Goal: Communication & Community: Answer question/provide support

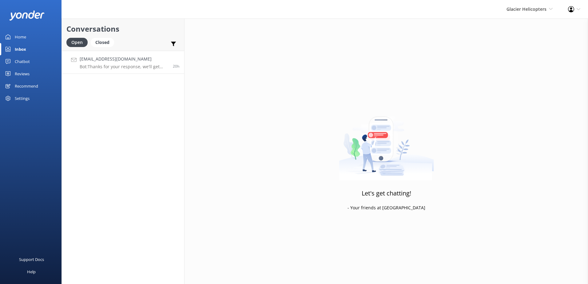
click at [132, 59] on h4 "[EMAIL_ADDRESS][DOMAIN_NAME]" at bounding box center [124, 59] width 89 height 7
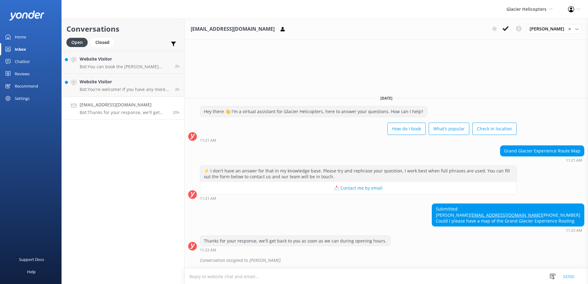
click at [176, 100] on link "[EMAIL_ADDRESS][DOMAIN_NAME] Bot: Thanks for your response, we'll get back to y…" at bounding box center [123, 108] width 122 height 23
click at [162, 92] on link "Website Visitor Bot: You're welcome! If you have any more questions, feel free …" at bounding box center [123, 85] width 122 height 23
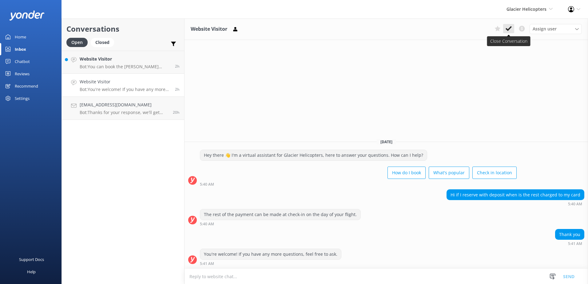
click at [510, 29] on use at bounding box center [509, 28] width 6 height 5
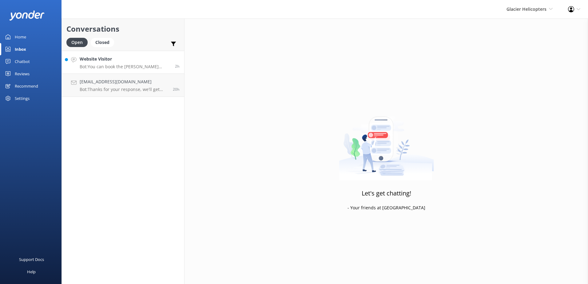
click at [119, 67] on p "Bot: You can book the [PERSON_NAME] [PERSON_NAME] Twin Glacier Flight online at…" at bounding box center [125, 67] width 91 height 6
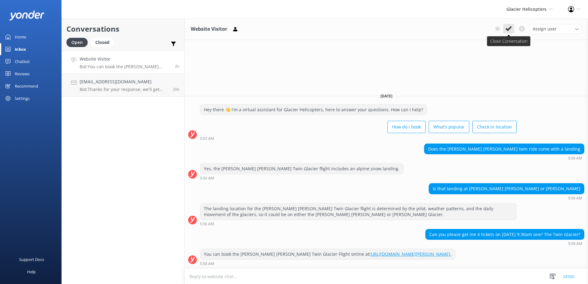
click at [508, 30] on use at bounding box center [509, 28] width 6 height 5
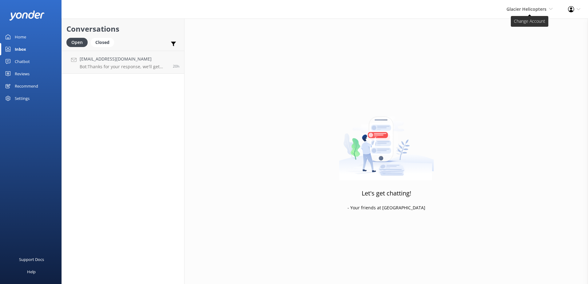
click at [520, 10] on span "Glacier Helicopters" at bounding box center [527, 9] width 40 height 6
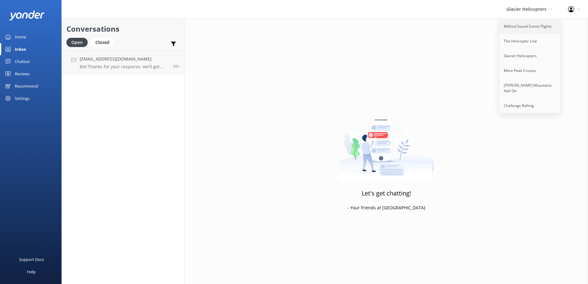
click at [522, 27] on link "Milford Sound Scenic Flights" at bounding box center [530, 26] width 62 height 15
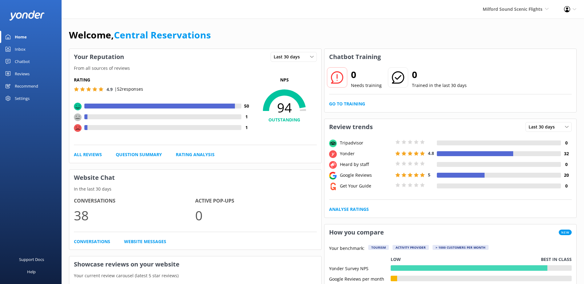
click at [20, 47] on div "Inbox" at bounding box center [20, 49] width 11 height 12
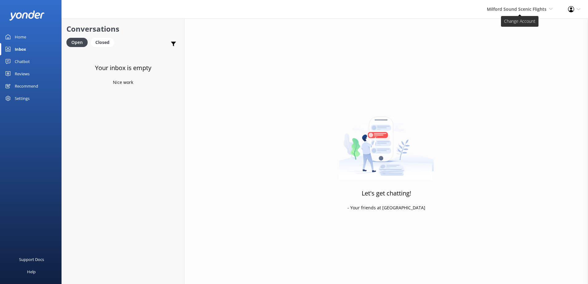
click at [506, 9] on span "Milford Sound Scenic Flights" at bounding box center [517, 9] width 60 height 6
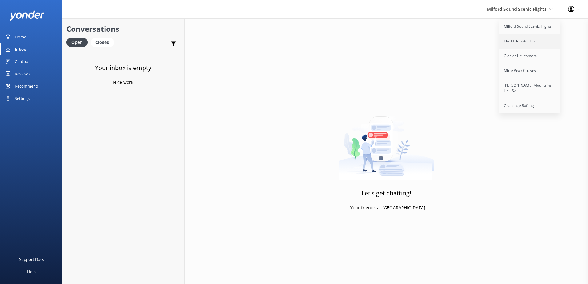
click at [510, 41] on link "The Helicopter Line" at bounding box center [530, 41] width 62 height 15
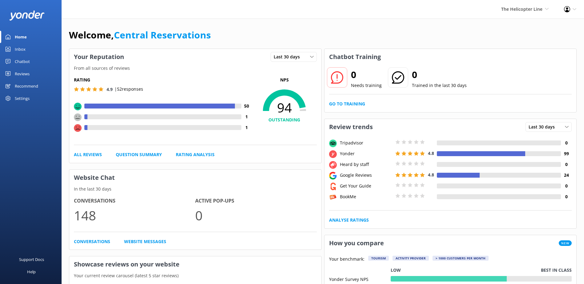
click at [22, 51] on div "Inbox" at bounding box center [20, 49] width 11 height 12
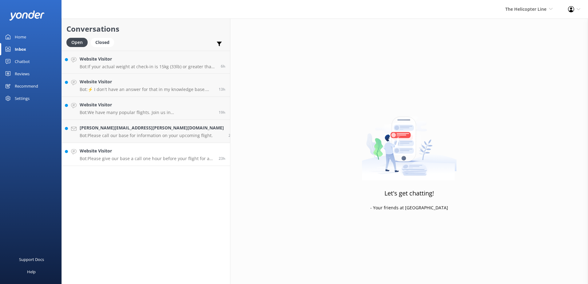
click at [122, 154] on h4 "Website Visitor" at bounding box center [147, 151] width 134 height 7
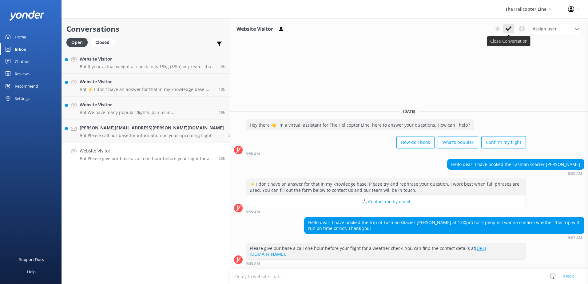
click at [506, 30] on use at bounding box center [509, 28] width 6 height 5
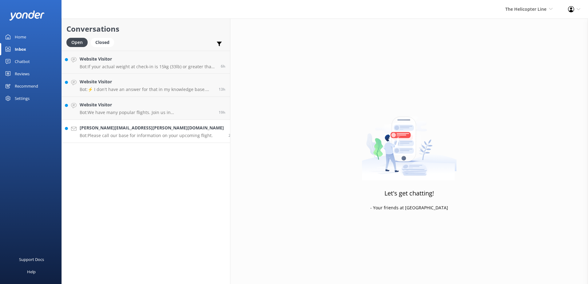
click at [114, 137] on p "Bot: Please call our base for information on your upcoming flight." at bounding box center [152, 136] width 144 height 6
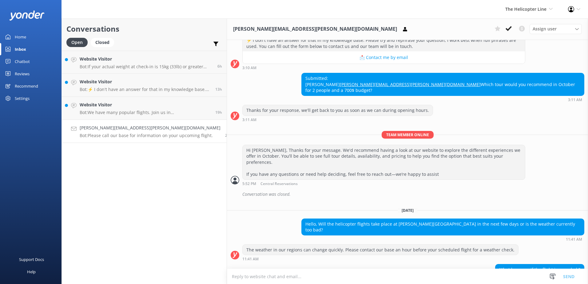
scroll to position [529, 0]
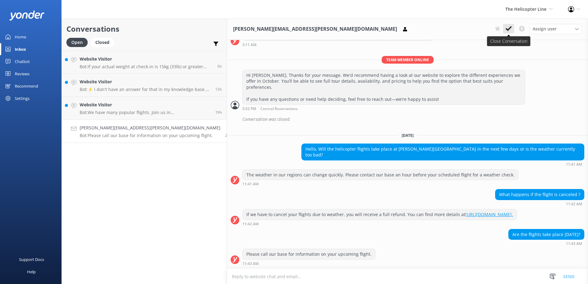
click at [513, 31] on button at bounding box center [508, 28] width 11 height 9
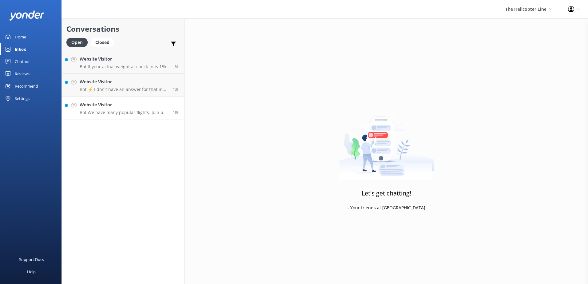
click at [139, 110] on p "Bot: We have many popular flights. Join us in [GEOGRAPHIC_DATA] / [GEOGRAPHIC_D…" at bounding box center [124, 113] width 89 height 6
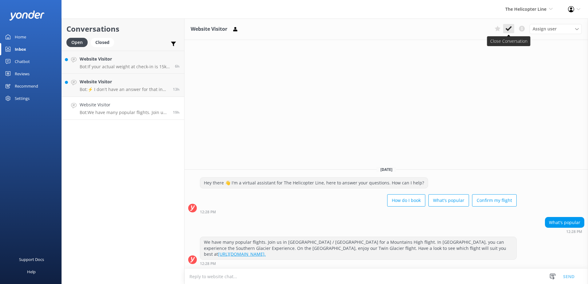
click at [509, 32] on icon at bounding box center [509, 29] width 6 height 6
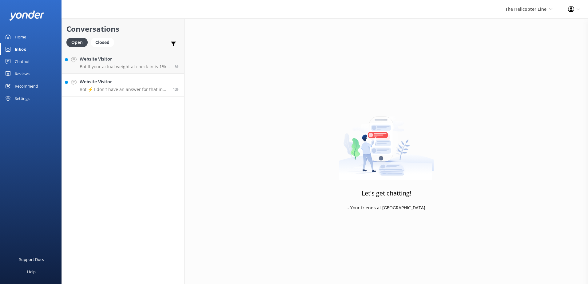
click at [142, 94] on link "Website Visitor Bot: ⚡ I don't have an answer for that in my knowledge base. Pl…" at bounding box center [123, 85] width 122 height 23
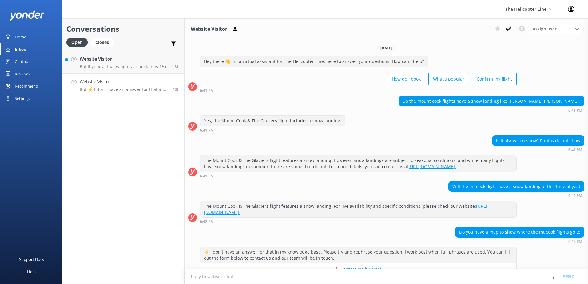
scroll to position [16, 0]
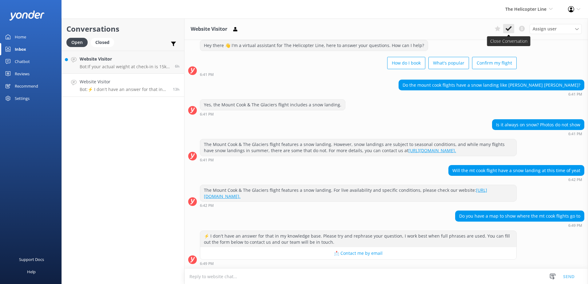
click at [509, 30] on use at bounding box center [509, 28] width 6 height 5
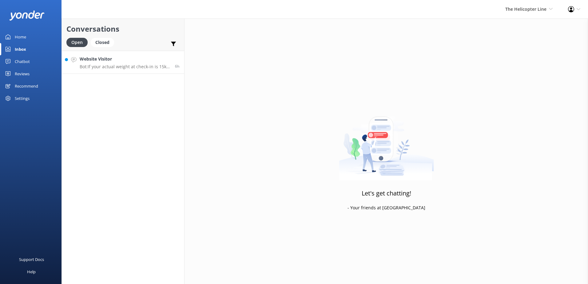
click at [122, 66] on p "Bot: If your actual weight at check-in is 15kg (33lb) or greater than your decl…" at bounding box center [125, 67] width 91 height 6
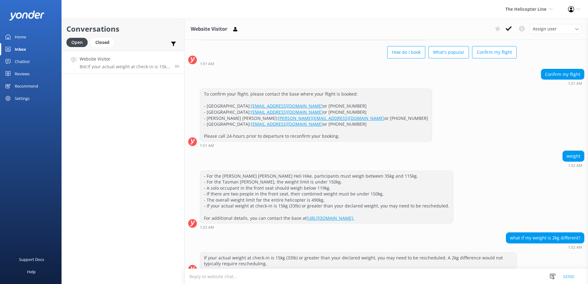
scroll to position [36, 0]
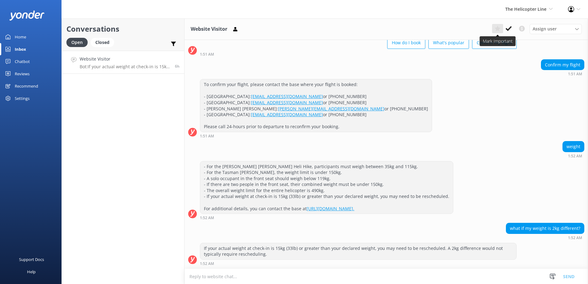
click at [503, 28] on button at bounding box center [497, 28] width 11 height 9
click at [496, 29] on icon at bounding box center [498, 29] width 6 height 6
click at [506, 33] on button at bounding box center [508, 28] width 11 height 9
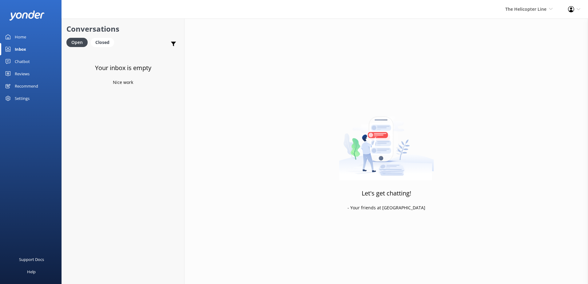
click at [530, 5] on div "The Helicopter Line Milford Sound Scenic Flights The Helicopter Line Glacier He…" at bounding box center [529, 9] width 63 height 18
click at [525, 75] on link "Mitre Peak Cruises" at bounding box center [530, 70] width 62 height 15
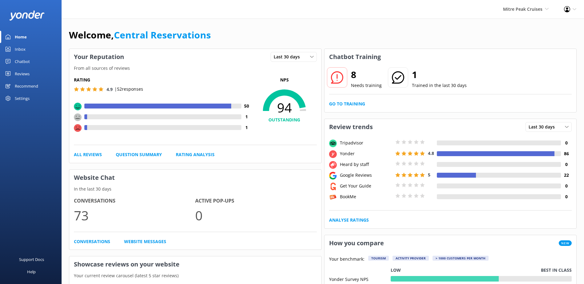
click at [26, 49] on link "Inbox" at bounding box center [31, 49] width 62 height 12
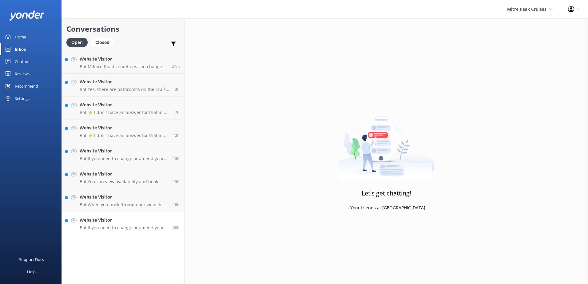
click at [114, 231] on link "Website Visitor Bot: If you need to change or amend your booking, please contac…" at bounding box center [123, 223] width 122 height 23
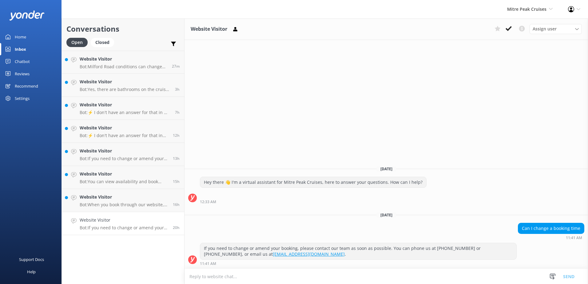
click at [509, 34] on div "Assign user [PERSON_NAME] [PERSON_NAME] [PERSON_NAME] Central Reservations [PER…" at bounding box center [537, 29] width 90 height 10
click at [509, 31] on icon at bounding box center [509, 29] width 6 height 6
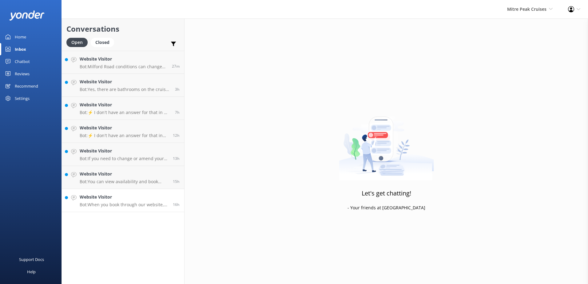
click at [141, 205] on p "Bot: When you book through our website, full payment is required at the time of…" at bounding box center [124, 205] width 89 height 6
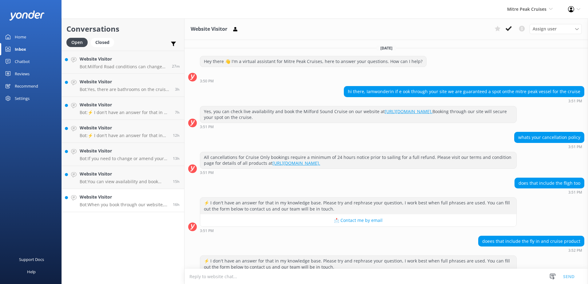
scroll to position [71, 0]
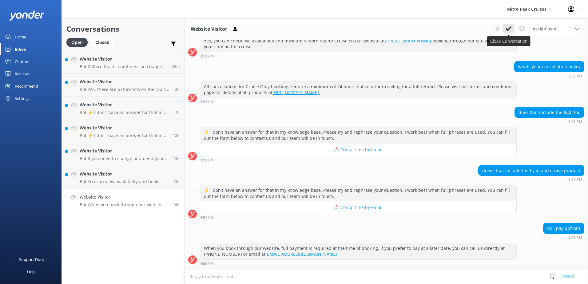
click at [503, 29] on button at bounding box center [508, 28] width 11 height 9
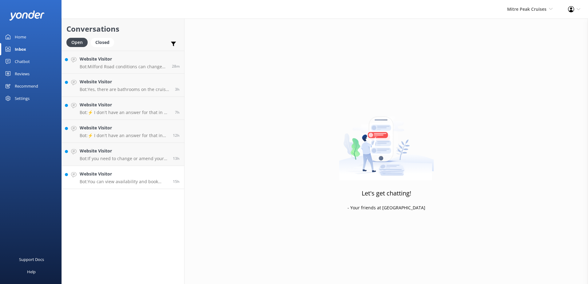
click at [157, 182] on p "Bot: You can view availability and book online at [URL][DOMAIN_NAME]. Alternati…" at bounding box center [124, 182] width 89 height 6
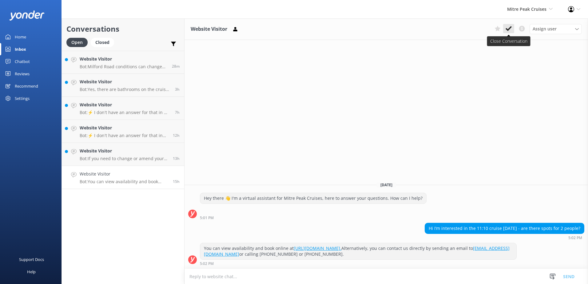
click at [506, 31] on button at bounding box center [508, 28] width 11 height 9
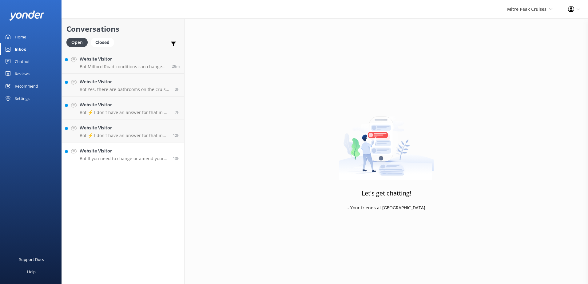
click at [115, 158] on p "Bot: If you need to change or amend your booking, please contact our team as so…" at bounding box center [124, 159] width 89 height 6
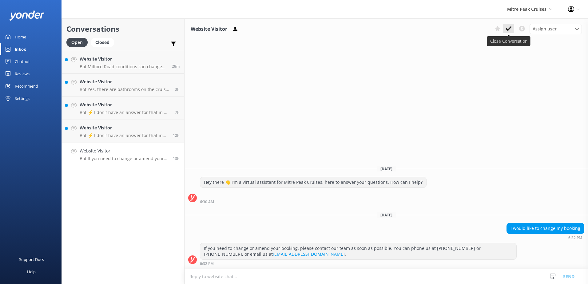
click at [512, 31] on icon at bounding box center [509, 29] width 6 height 6
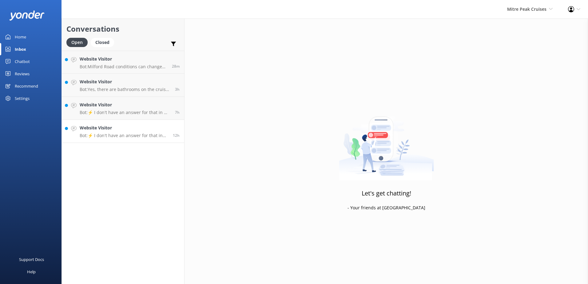
click at [130, 127] on h4 "Website Visitor" at bounding box center [124, 128] width 89 height 7
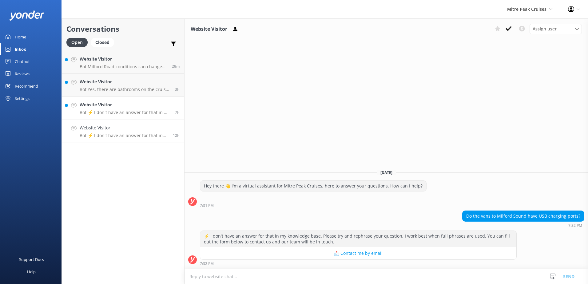
click at [133, 110] on div "Website Visitor Bot: ⚡ I don't have an answer for that in my knowledge base. Pl…" at bounding box center [125, 109] width 91 height 14
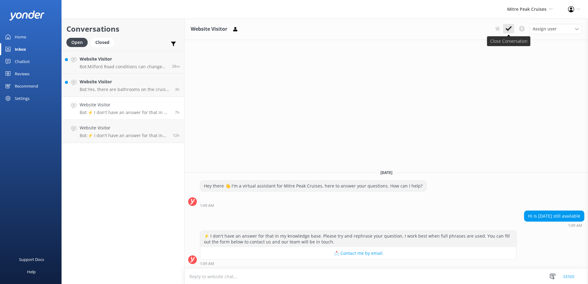
click at [506, 28] on icon at bounding box center [509, 29] width 6 height 6
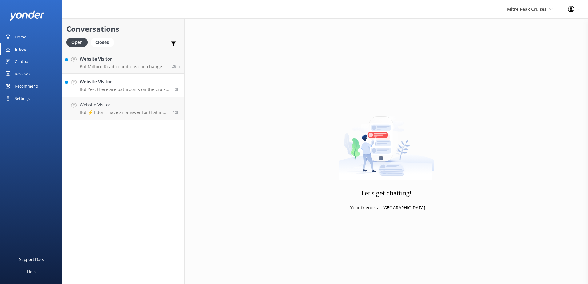
click at [140, 85] on h4 "Website Visitor" at bounding box center [125, 81] width 91 height 7
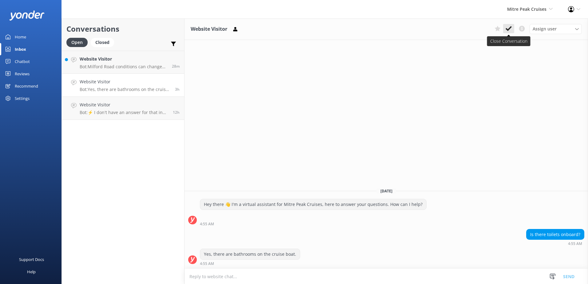
click at [509, 25] on button at bounding box center [508, 28] width 11 height 9
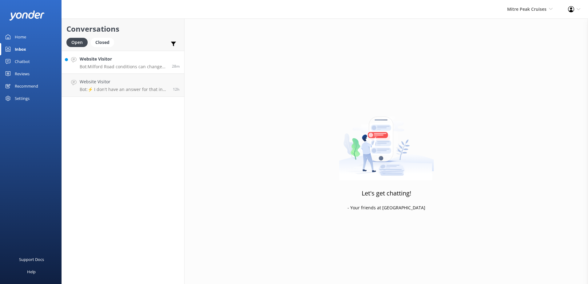
click at [158, 63] on div "Website Visitor Bot: [GEOGRAPHIC_DATA] conditions can change quickly, and the r…" at bounding box center [124, 62] width 88 height 13
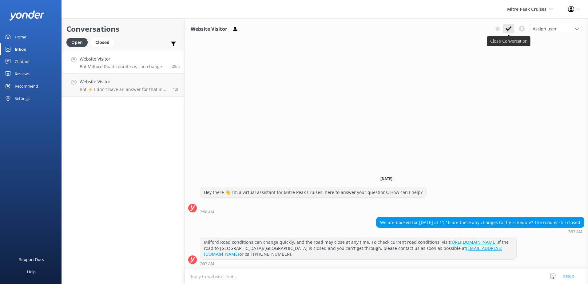
click at [506, 28] on button at bounding box center [508, 28] width 11 height 9
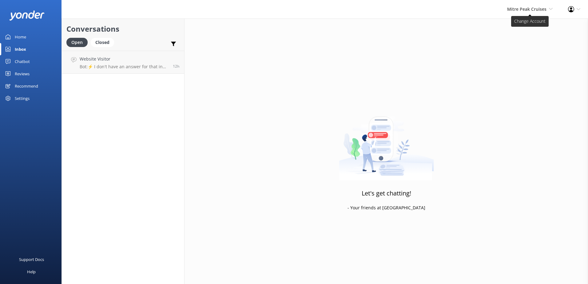
click at [516, 13] on span "Mitre Peak Cruises Milford Sound Scenic Flights The Helicopter Line Glacier Hel…" at bounding box center [530, 9] width 46 height 7
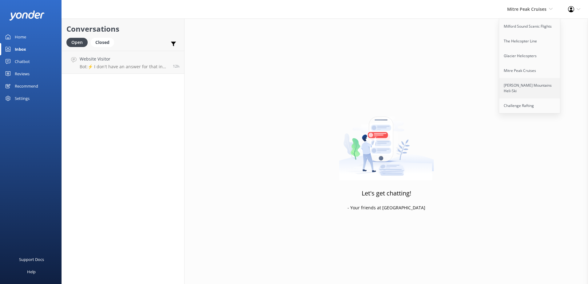
click at [534, 91] on link "[PERSON_NAME] Mountains Heli-Ski" at bounding box center [530, 88] width 62 height 20
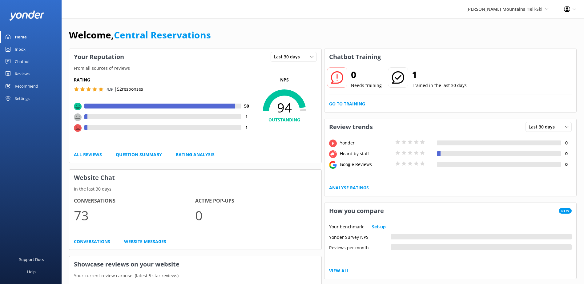
click at [44, 51] on link "Inbox" at bounding box center [31, 49] width 62 height 12
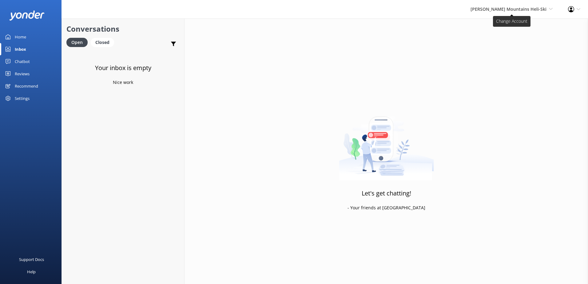
click at [523, 11] on span "[PERSON_NAME] Mountains Heli-Ski" at bounding box center [509, 9] width 76 height 6
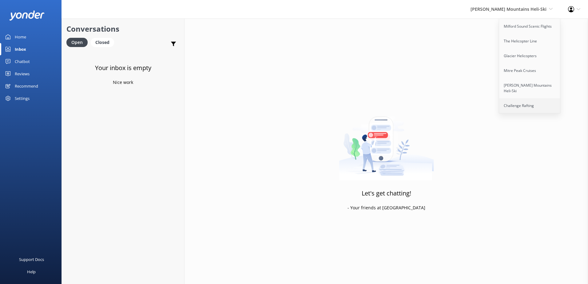
click at [522, 98] on link "Challenge Rafting" at bounding box center [530, 105] width 62 height 15
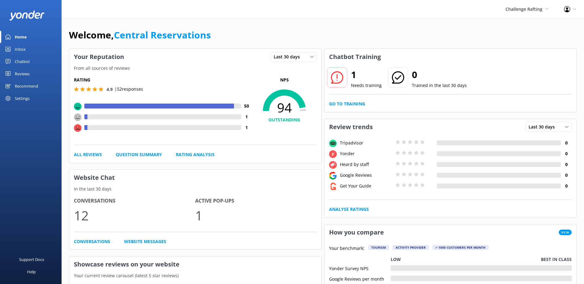
click at [27, 48] on link "Inbox" at bounding box center [31, 49] width 62 height 12
